Goal: Transaction & Acquisition: Purchase product/service

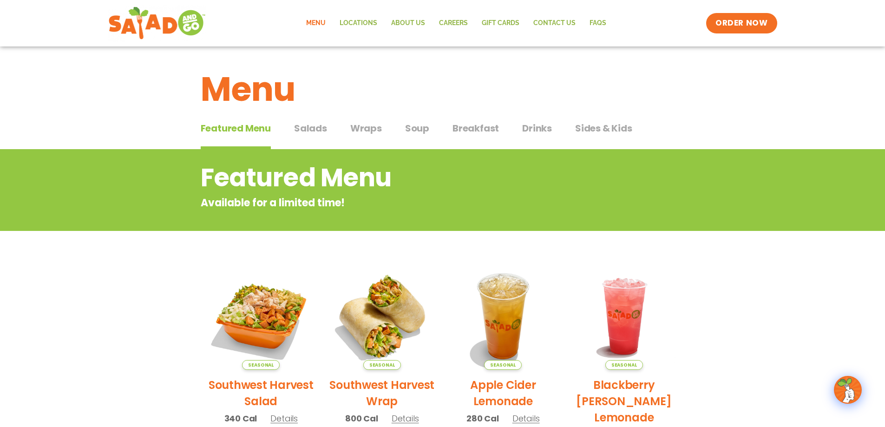
click at [270, 133] on span "Featured Menu" at bounding box center [236, 128] width 70 height 14
click at [304, 124] on span "Salads" at bounding box center [310, 128] width 33 height 14
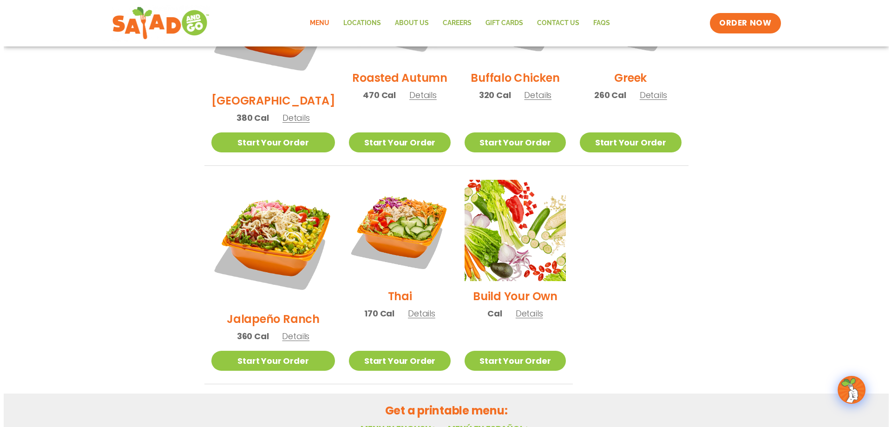
scroll to position [604, 0]
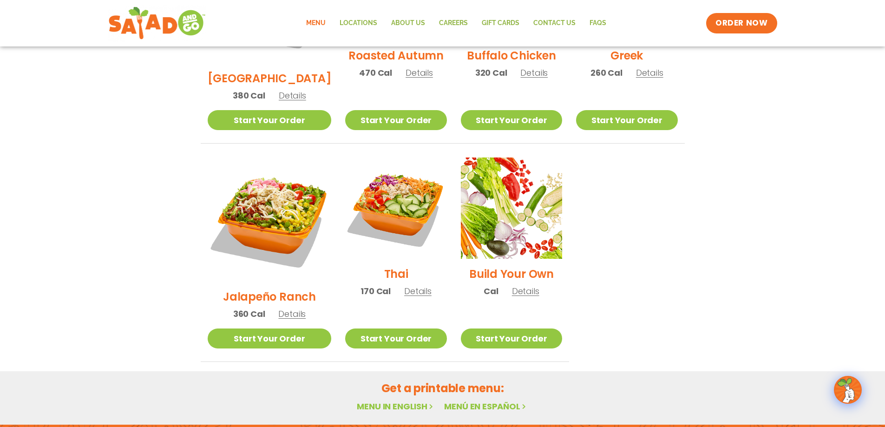
click at [278, 308] on span "Details" at bounding box center [291, 314] width 27 height 12
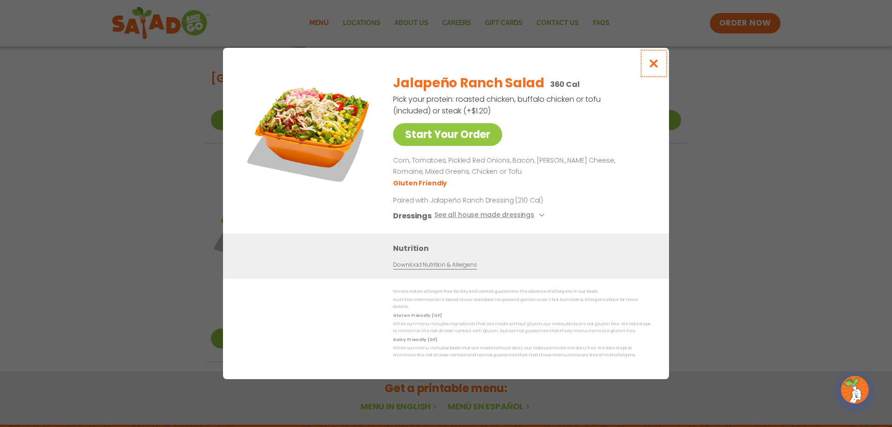
click at [651, 68] on icon "Close modal" at bounding box center [654, 64] width 12 height 10
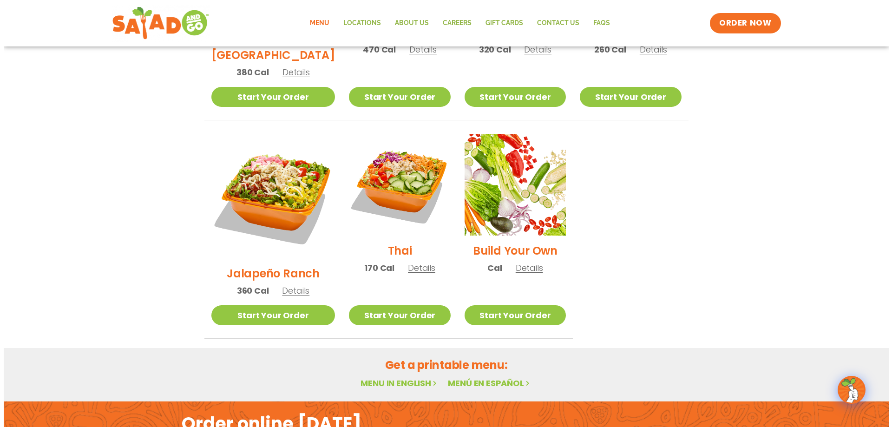
scroll to position [627, 0]
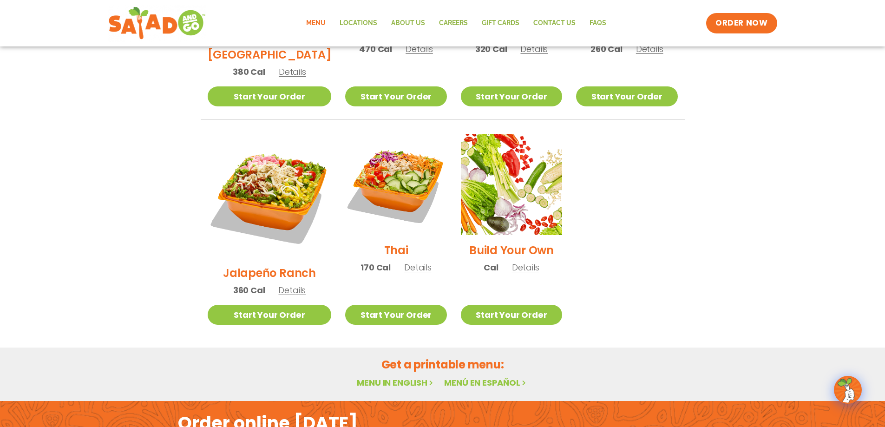
click at [280, 284] on span "Details" at bounding box center [291, 290] width 27 height 12
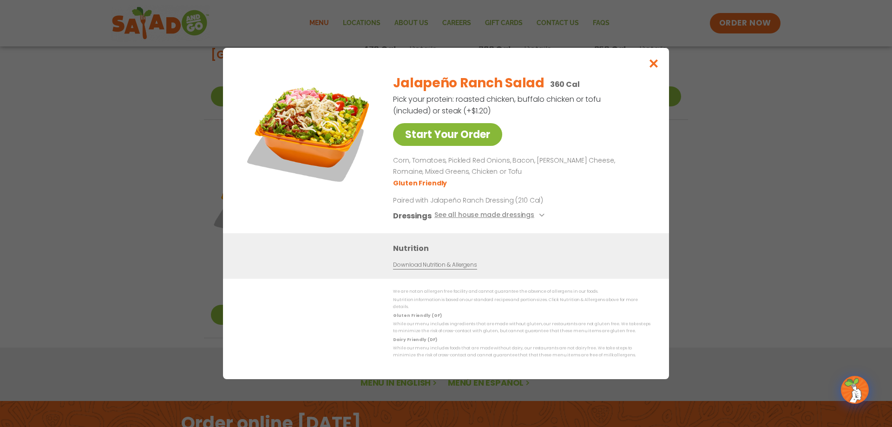
click at [412, 146] on link "Start Your Order" at bounding box center [447, 134] width 109 height 23
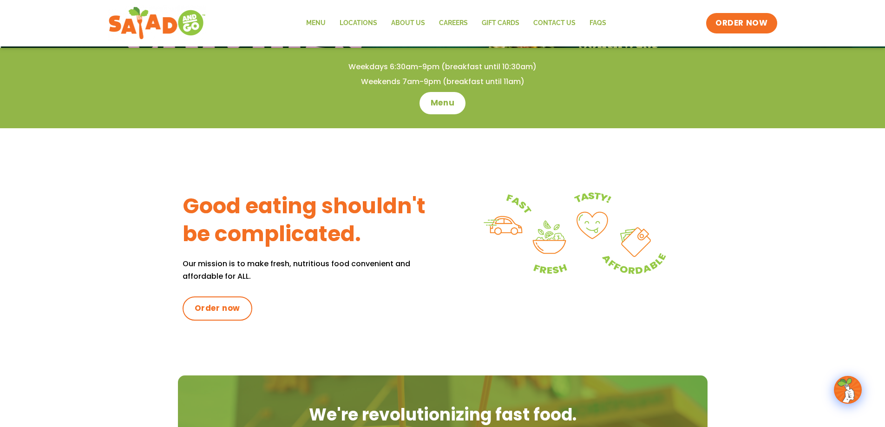
scroll to position [279, 0]
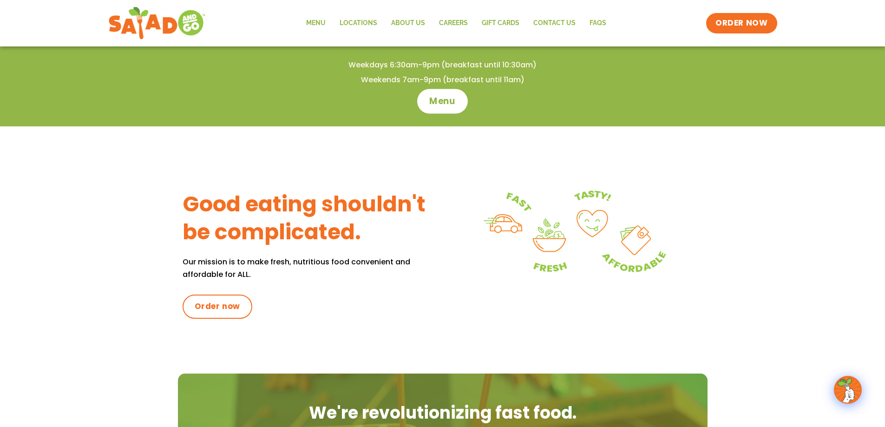
click at [443, 103] on span "Menu" at bounding box center [442, 101] width 26 height 12
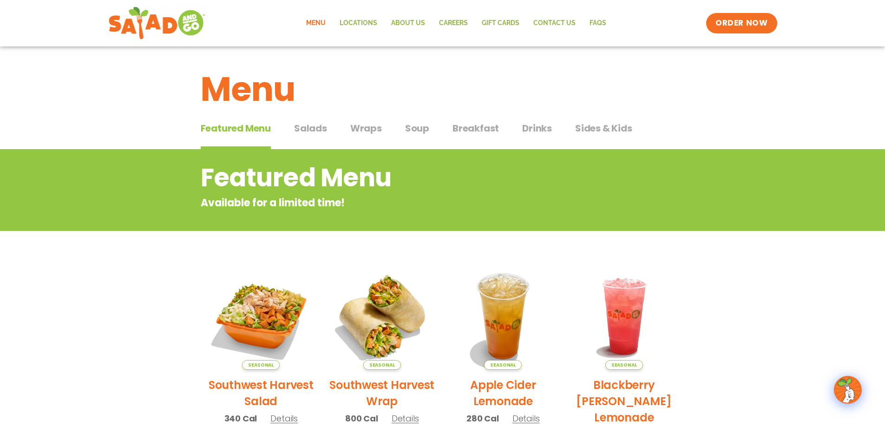
click at [309, 128] on span "Salads" at bounding box center [310, 128] width 33 height 14
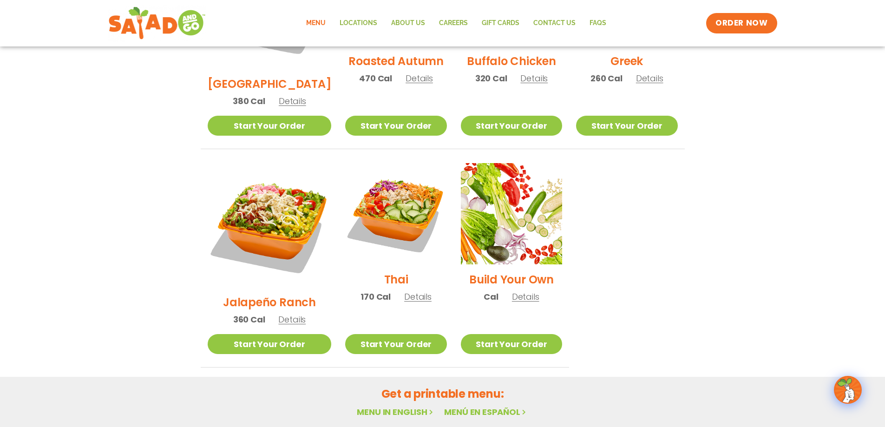
scroll to position [693, 0]
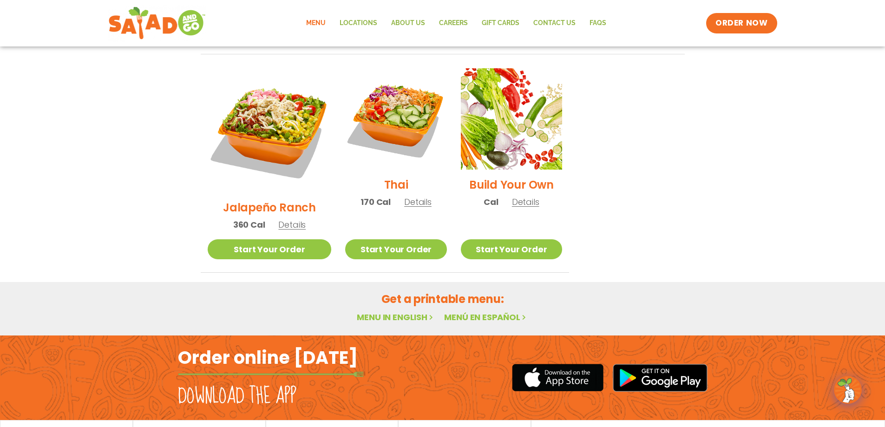
click at [234, 420] on div "nutrition & allergens" at bounding box center [199, 433] width 133 height 26
click at [202, 426] on span "nutrition & allergens" at bounding box center [198, 433] width 65 height 7
